Goal: Communication & Community: Share content

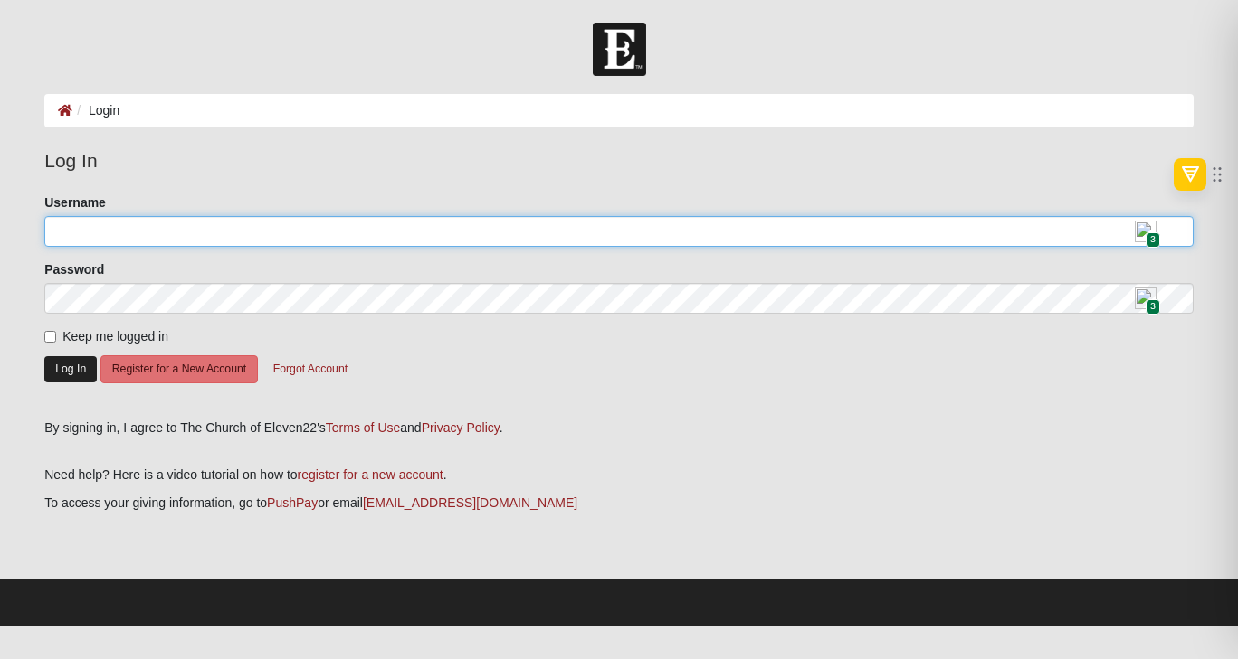
type input "[EMAIL_ADDRESS][DOMAIN_NAME]"
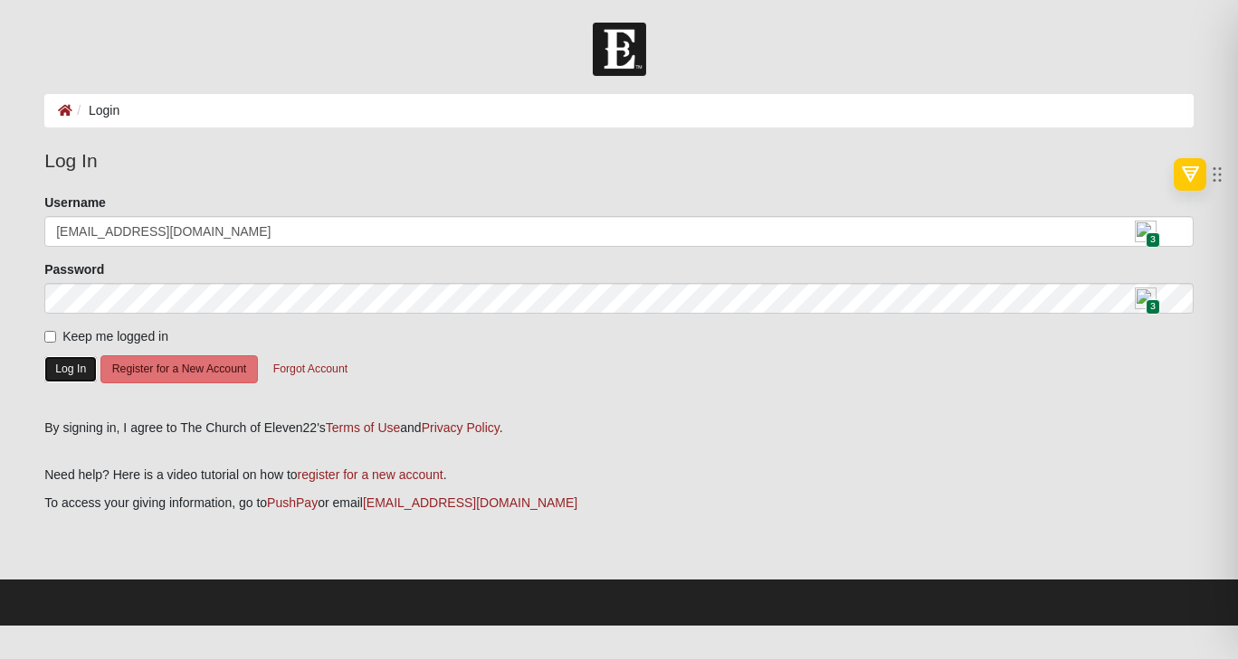
click at [66, 379] on button "Log In" at bounding box center [70, 369] width 52 height 26
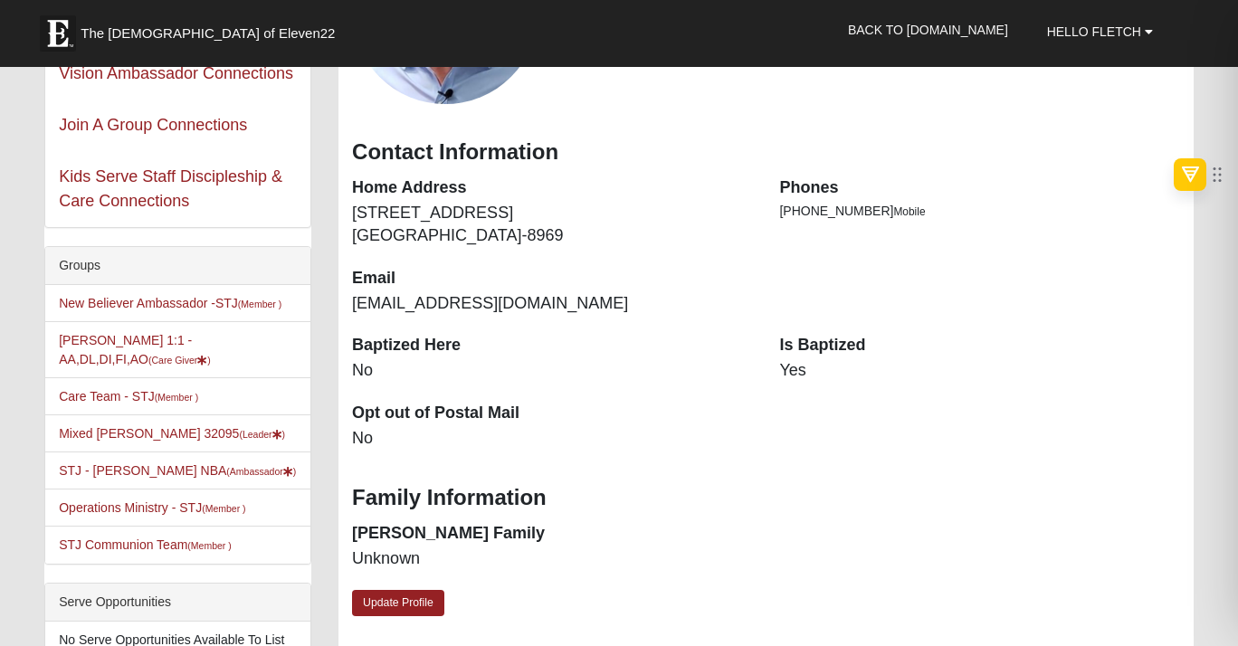
scroll to position [324, 0]
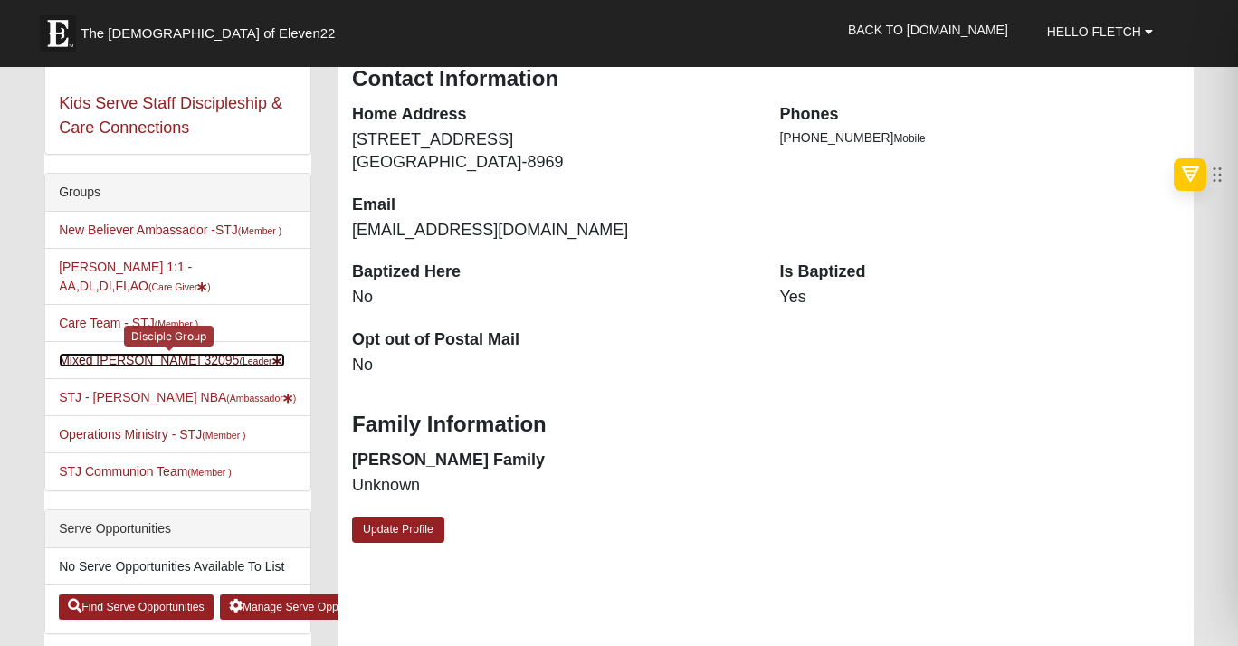
click at [102, 367] on link "Mixed Fletcher 32095 (Leader )" at bounding box center [172, 360] width 226 height 14
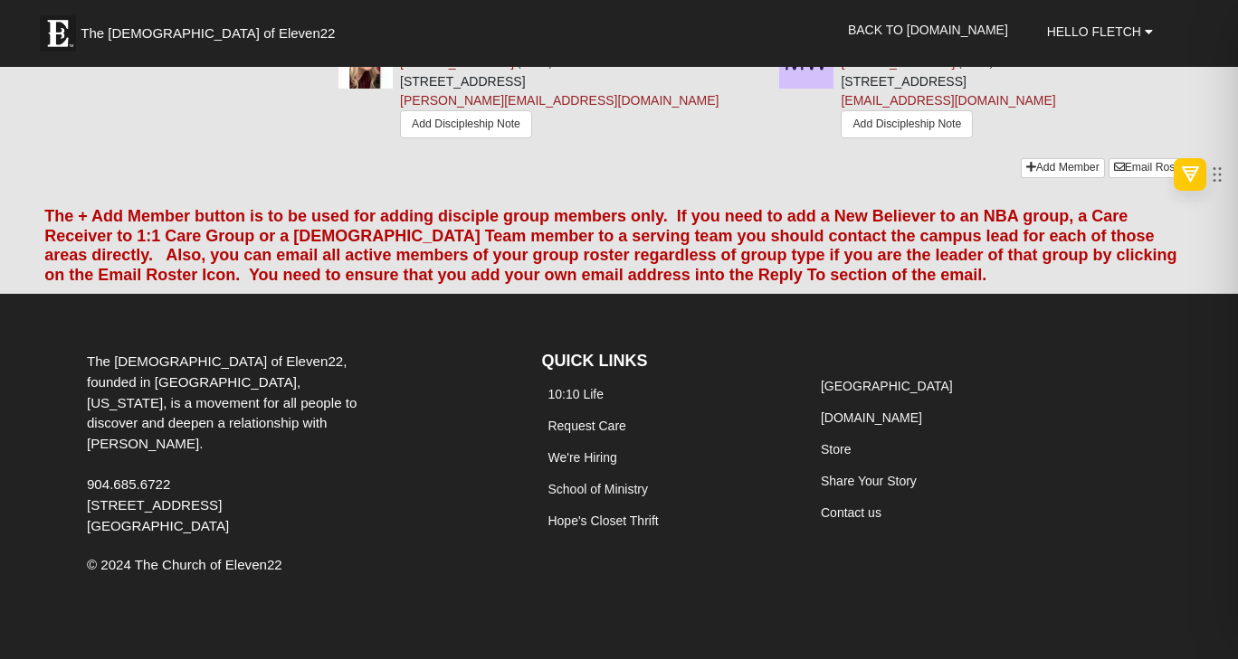
scroll to position [3775, 0]
click at [1119, 177] on link "Email Roster" at bounding box center [1150, 167] width 85 height 19
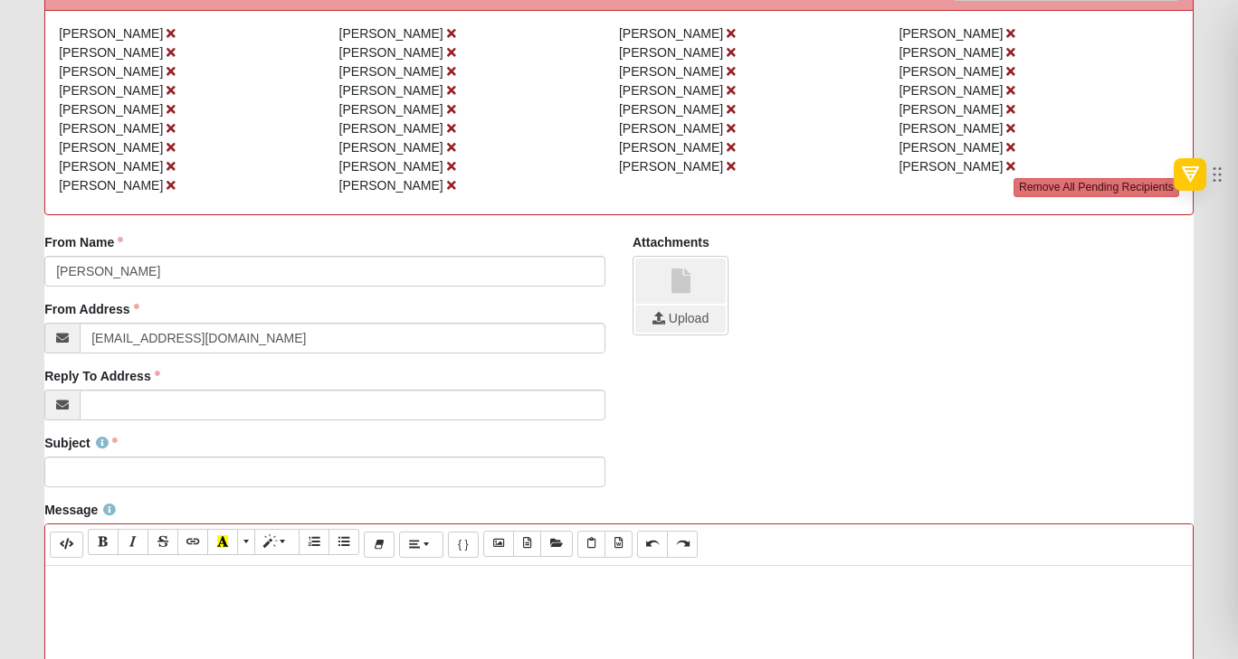
scroll to position [253, 0]
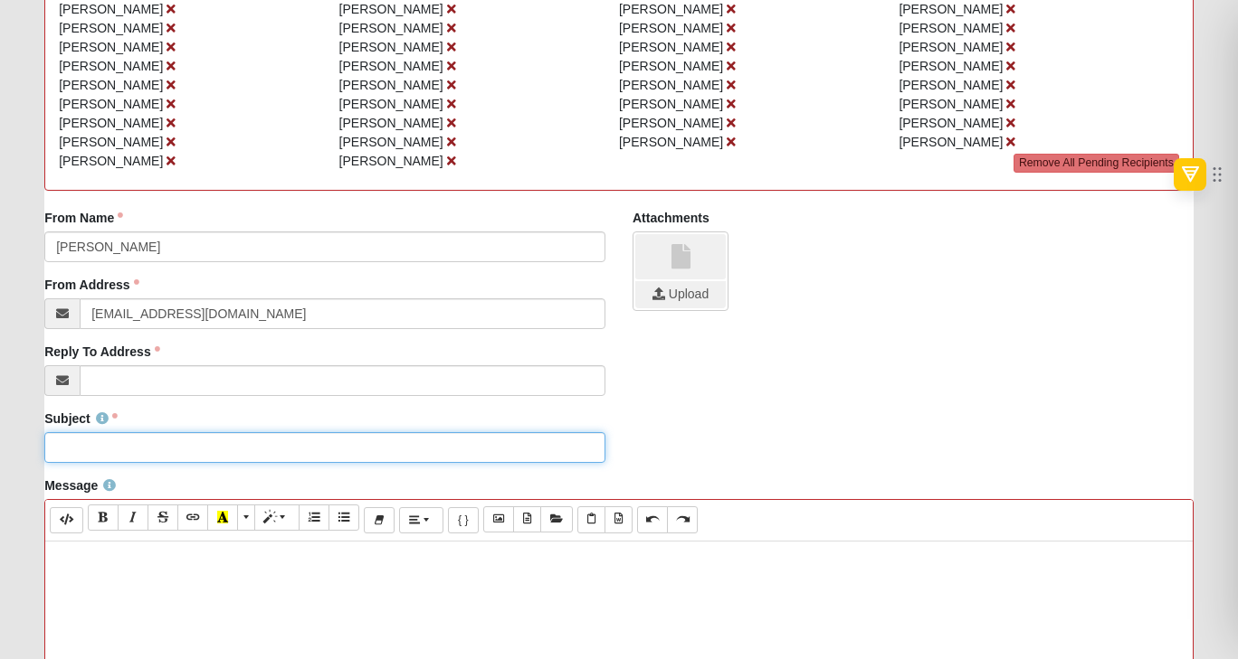
click at [119, 463] on input "Subject" at bounding box center [324, 447] width 561 height 31
type input "Let's Goooo - We are on for 8/15"
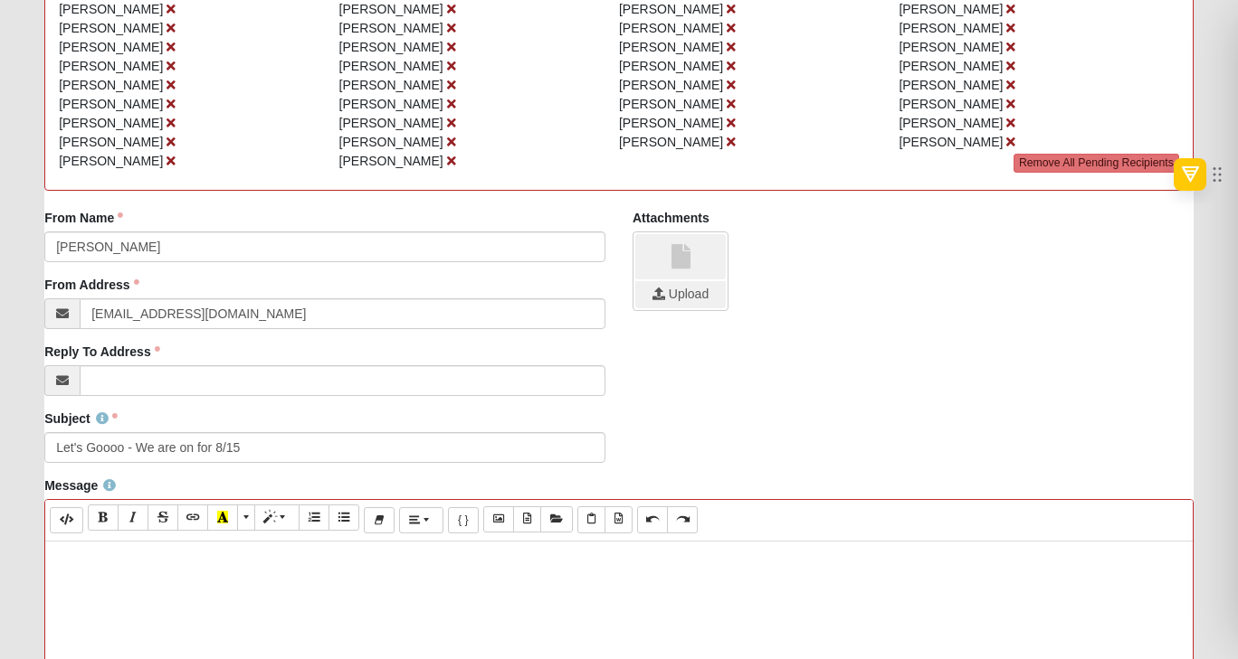
click at [100, 570] on p at bounding box center [618, 560] width 1129 height 19
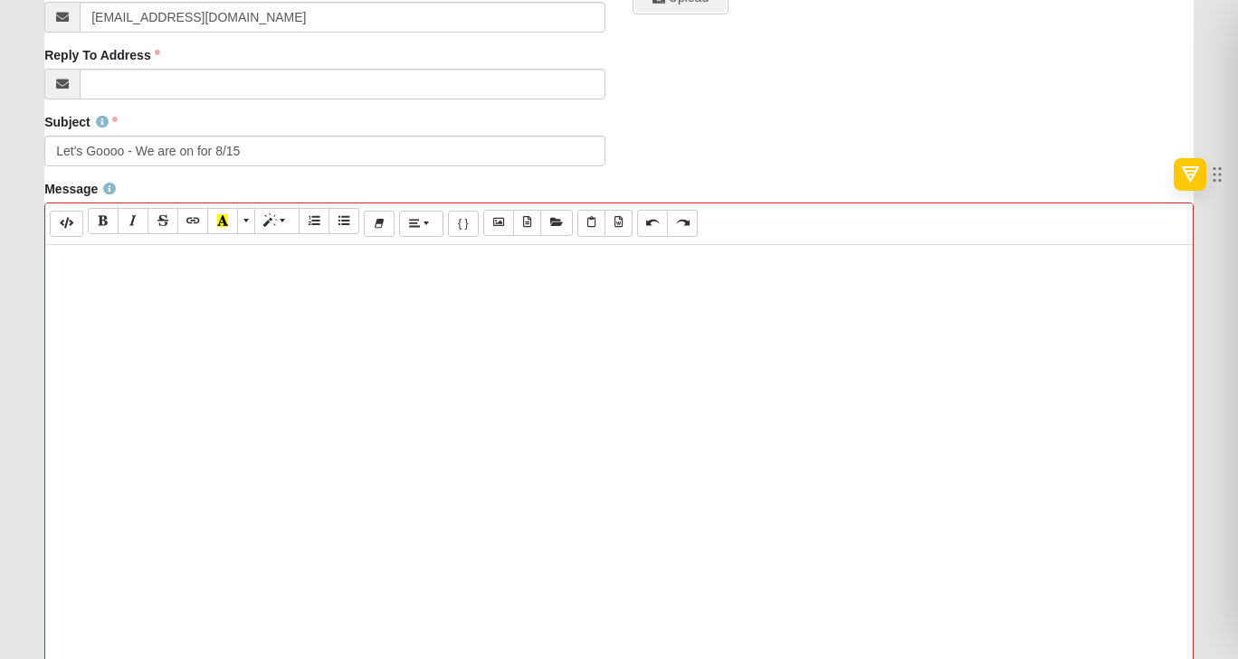
scroll to position [552, 0]
click at [84, 271] on p at bounding box center [618, 261] width 1129 height 19
paste div
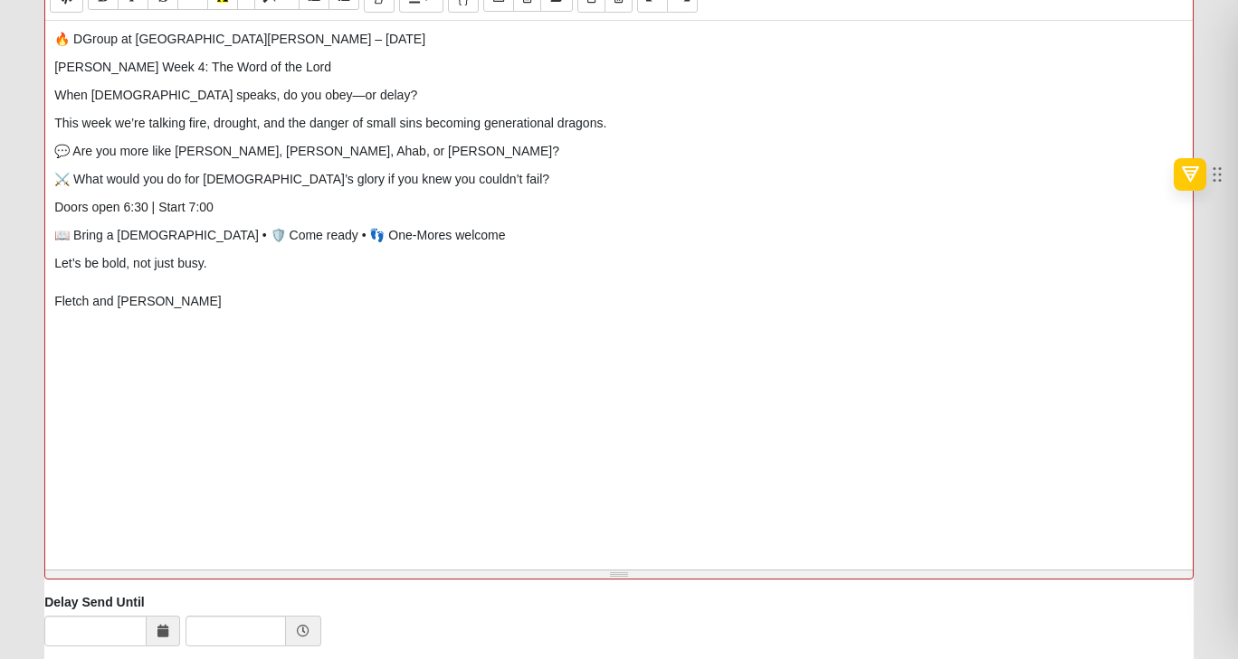
scroll to position [944, 0]
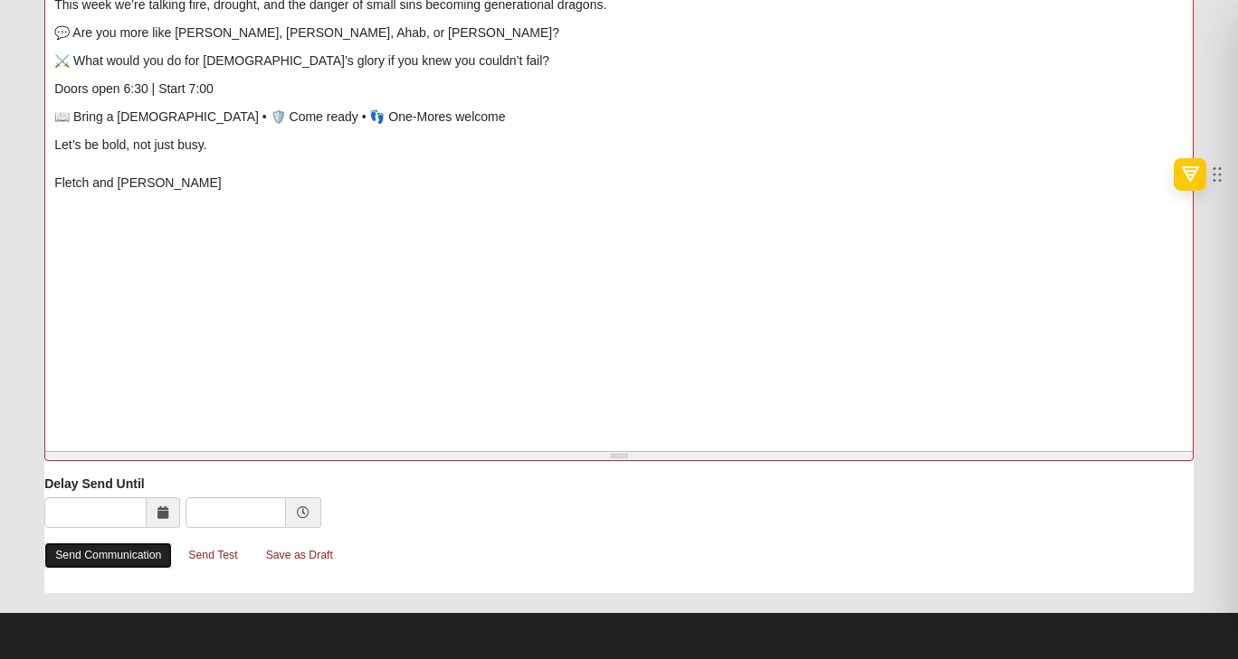
click at [119, 556] on link "Send Communication" at bounding box center [108, 556] width 128 height 26
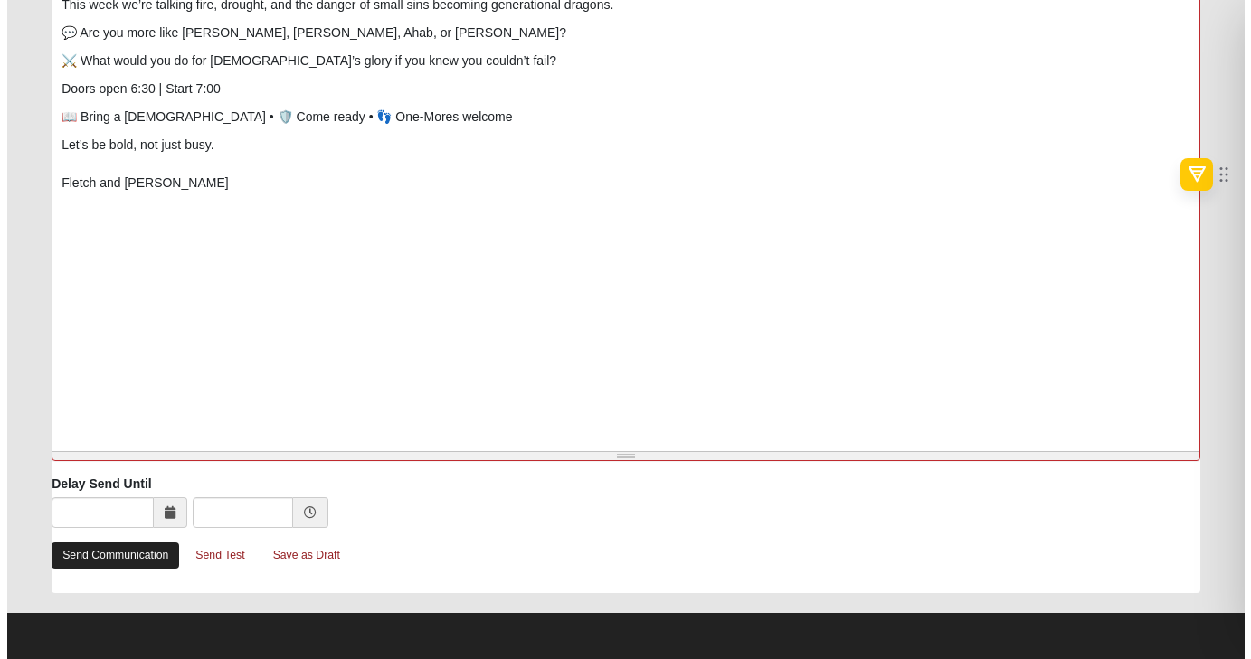
scroll to position [0, 0]
